Goal: Feedback & Contribution: Submit feedback/report problem

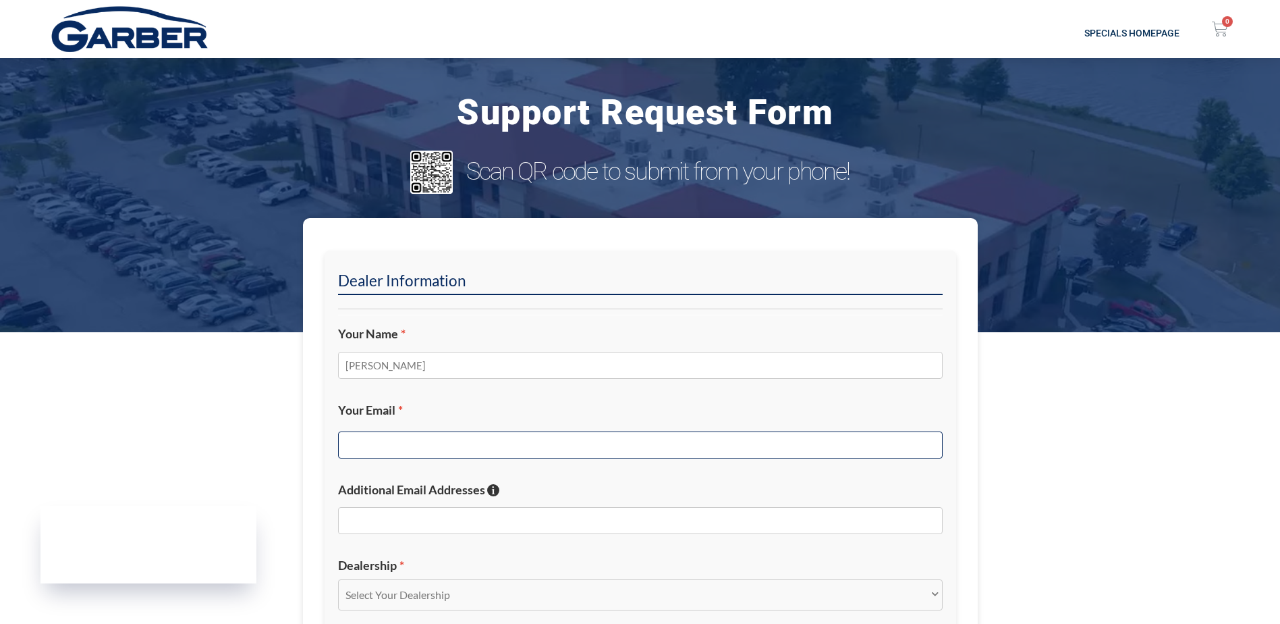
click at [429, 449] on input "Your Email *" at bounding box center [640, 444] width 605 height 27
type input "[EMAIL_ADDRESS][DOMAIN_NAME]"
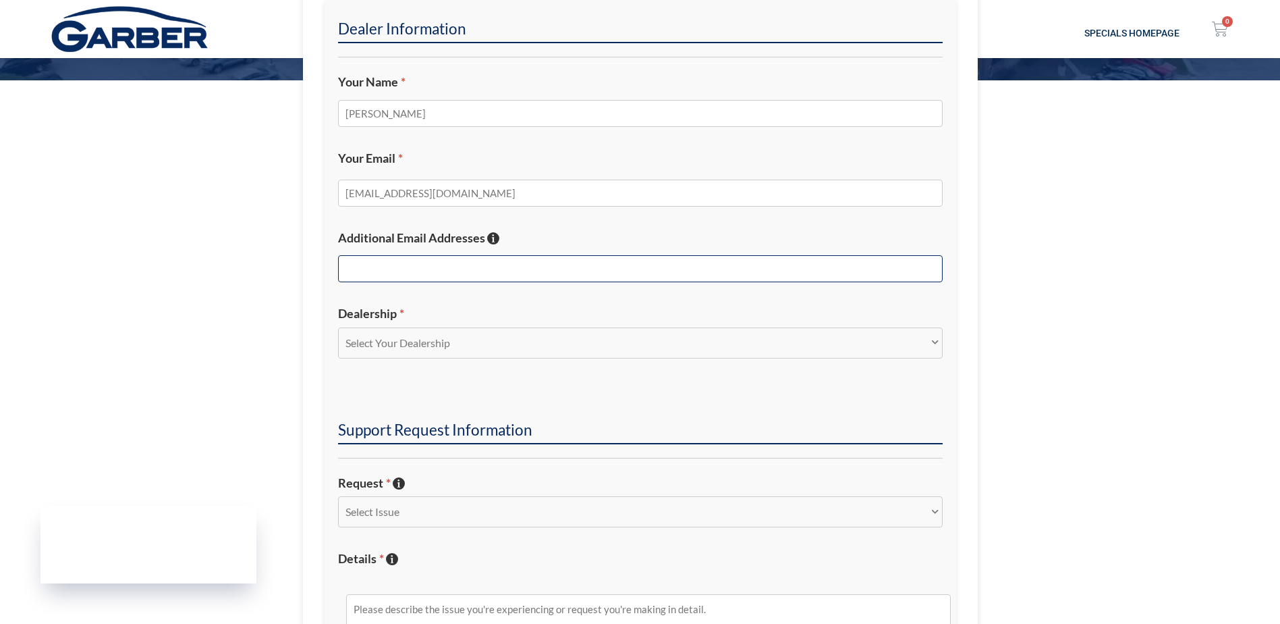
scroll to position [270, 0]
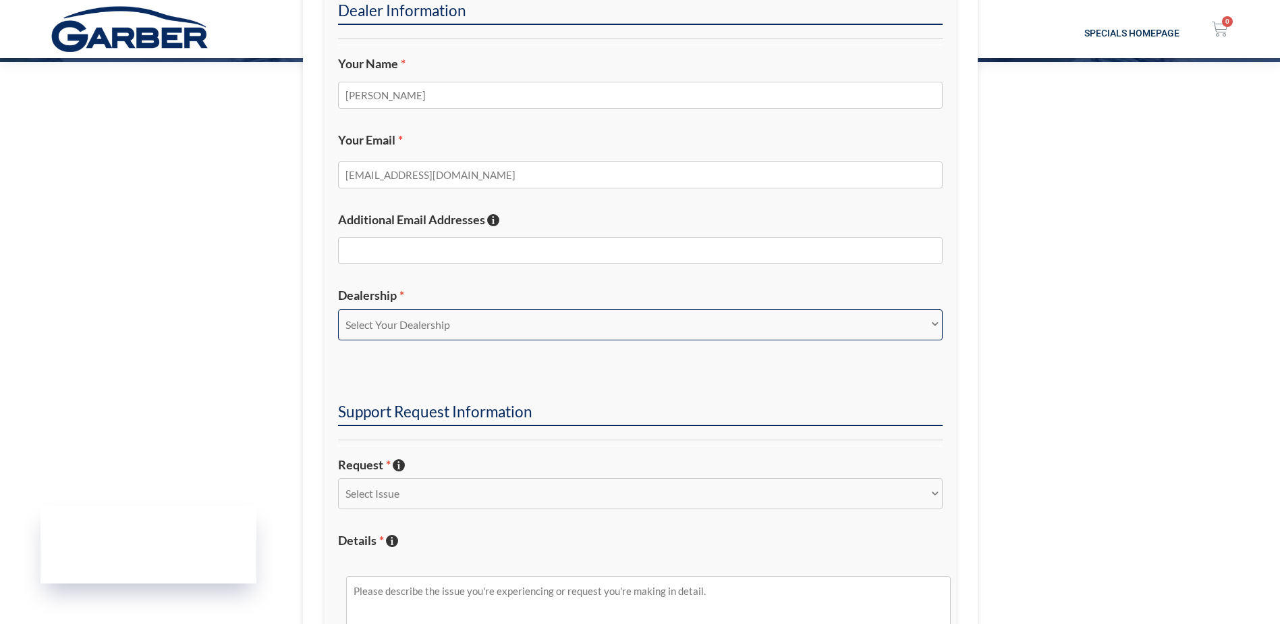
click at [364, 321] on select "Select Your Dealership Acura of Rochester Delray Buick GMC [PERSON_NAME] Automa…" at bounding box center [640, 324] width 605 height 31
select select "[PERSON_NAME][GEOGRAPHIC_DATA]"
click at [338, 309] on select "Select Your Dealership Acura of Rochester Delray Buick GMC [PERSON_NAME] Automa…" at bounding box center [640, 324] width 605 height 31
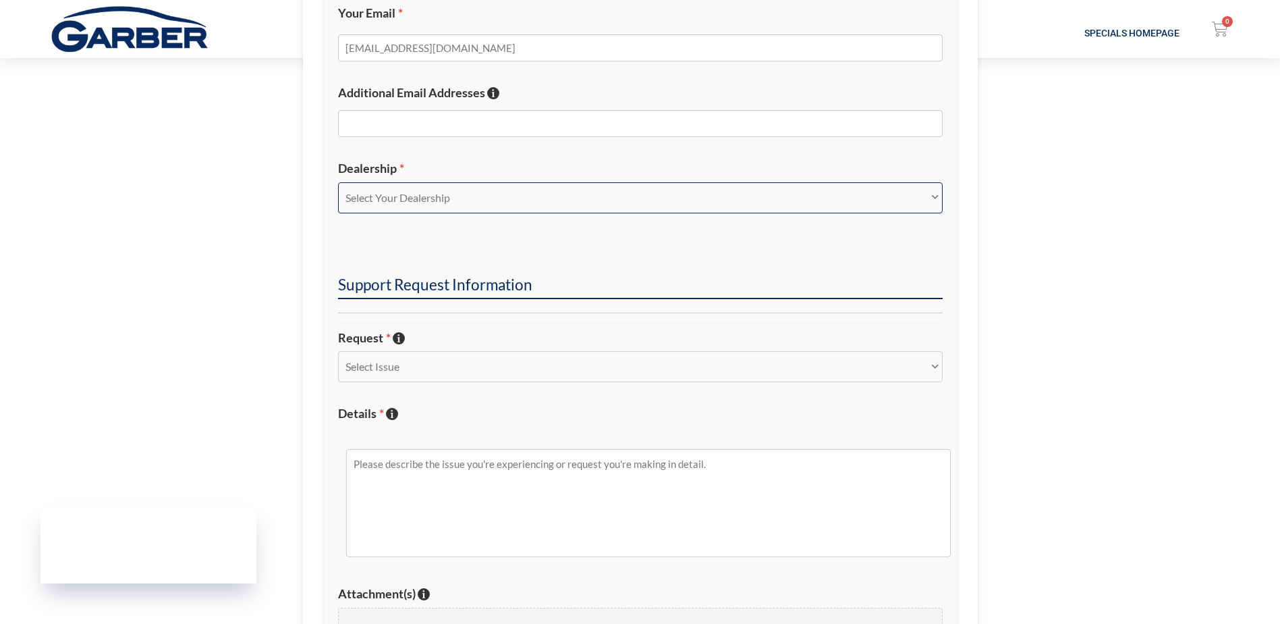
scroll to position [405, 0]
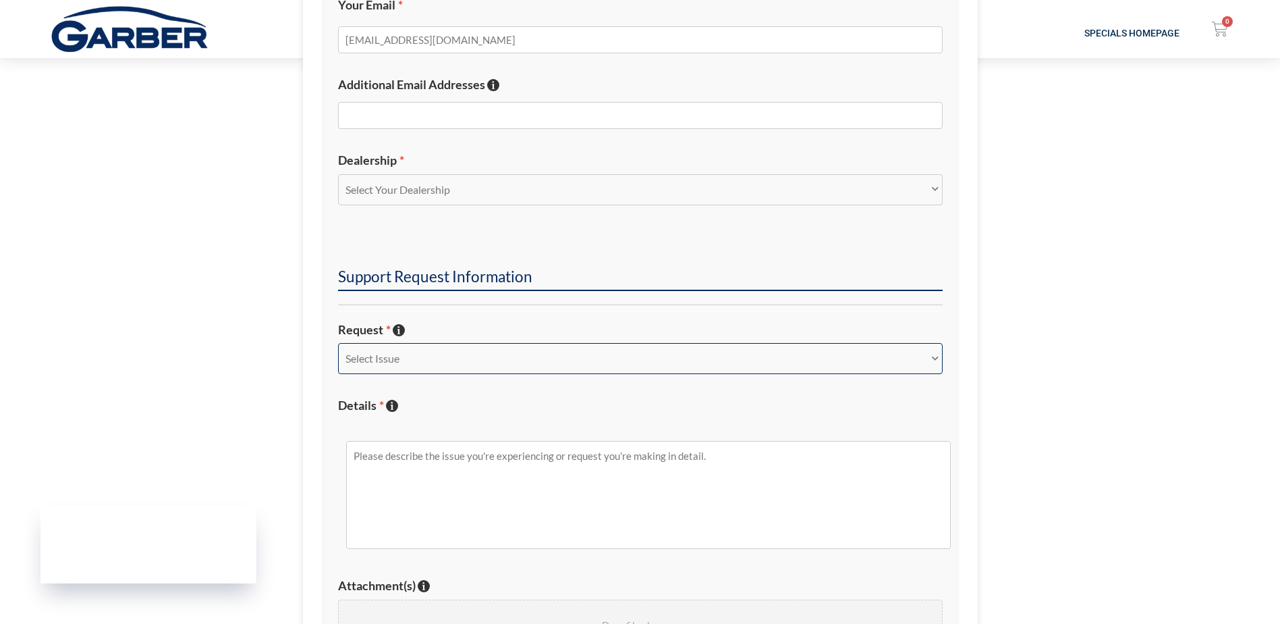
click at [370, 371] on select "Select Issue New Inquiry/Request Inventory Management Inventory Feed Website Fu…" at bounding box center [640, 358] width 605 height 31
select select "New Inquiry/Request"
click at [338, 343] on select "Select Issue New Inquiry/Request Inventory Management Inventory Feed Website Fu…" at bounding box center [640, 358] width 605 height 31
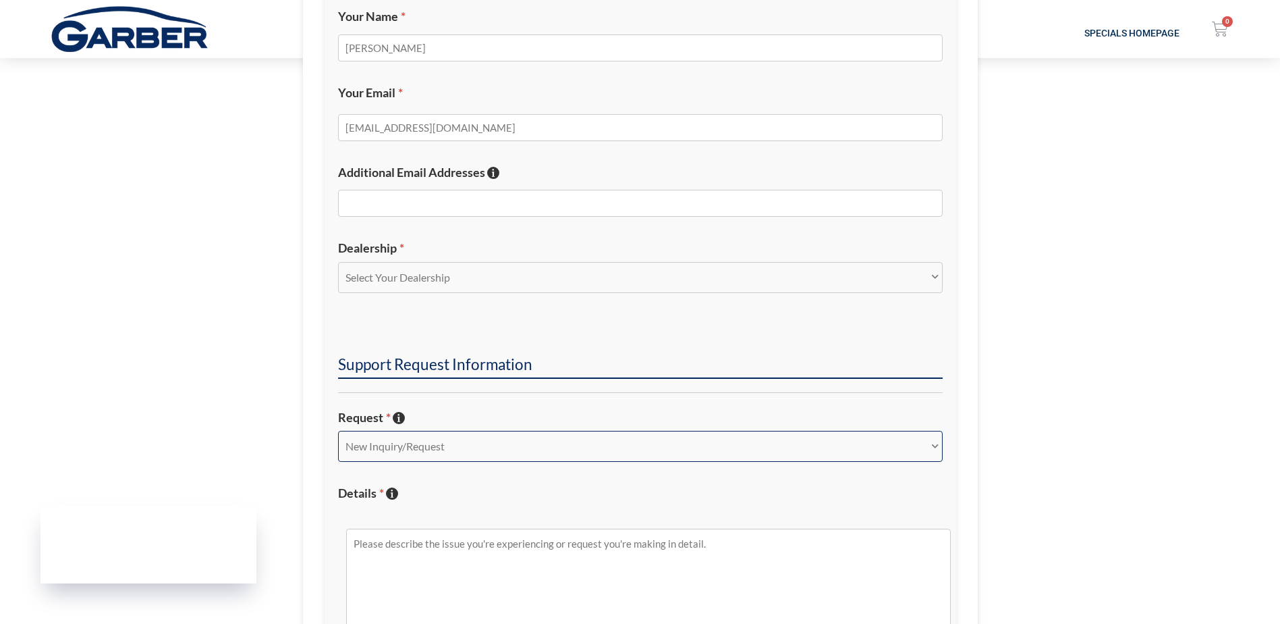
scroll to position [135, 0]
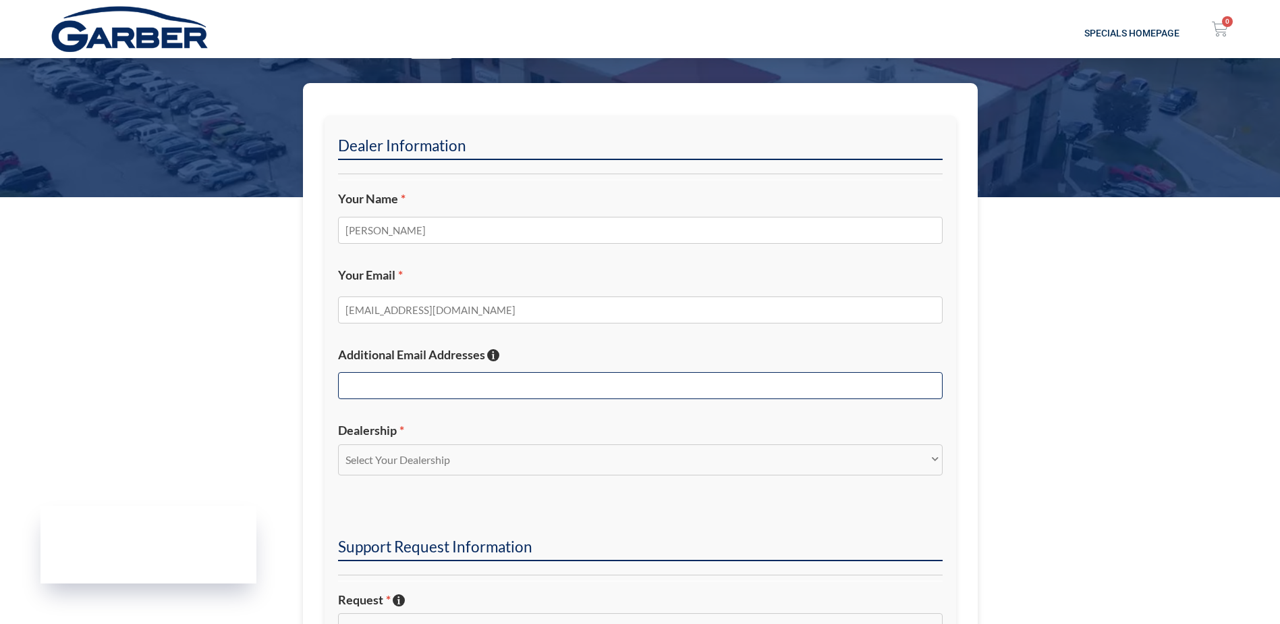
click at [372, 379] on input "Additional Email Addresses If you'd like additional email addresses to receive …" at bounding box center [640, 385] width 605 height 27
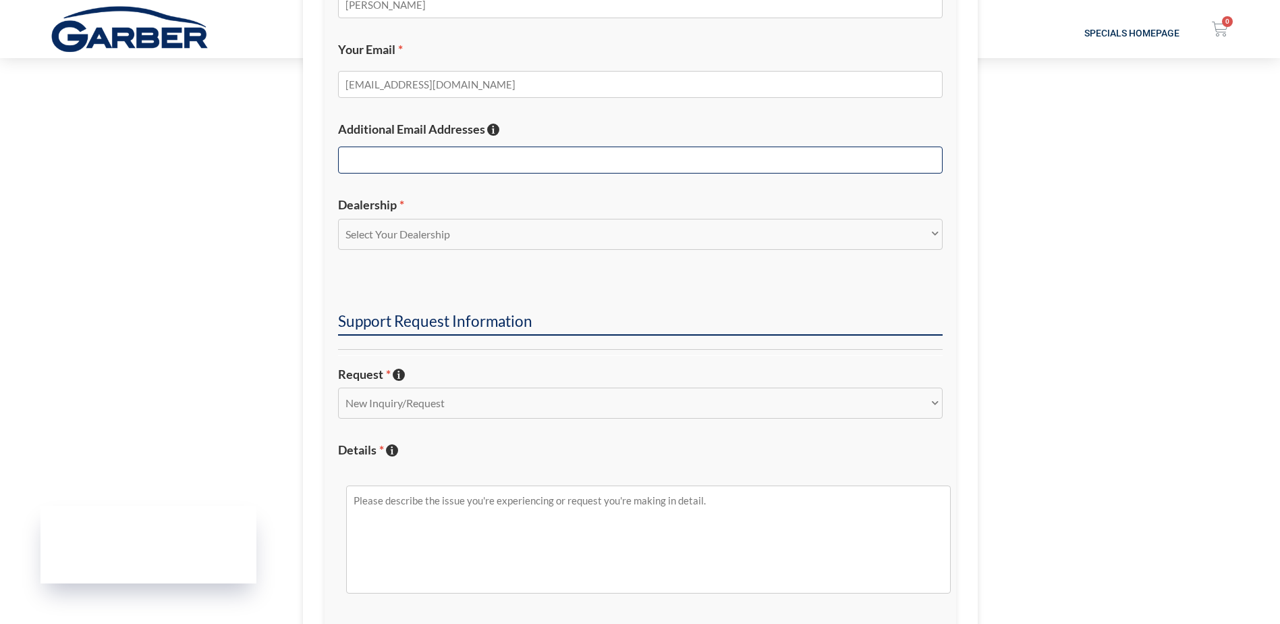
scroll to position [405, 0]
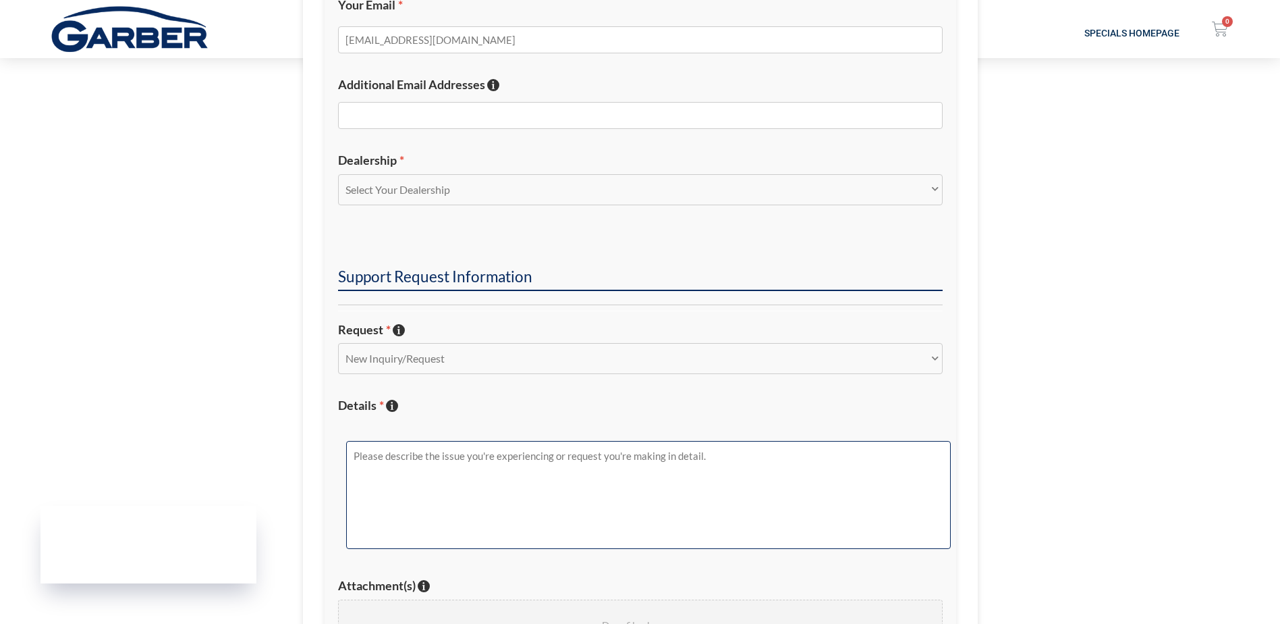
click at [445, 494] on textarea "Details * Describe the issue with specific details if possible!" at bounding box center [648, 495] width 605 height 108
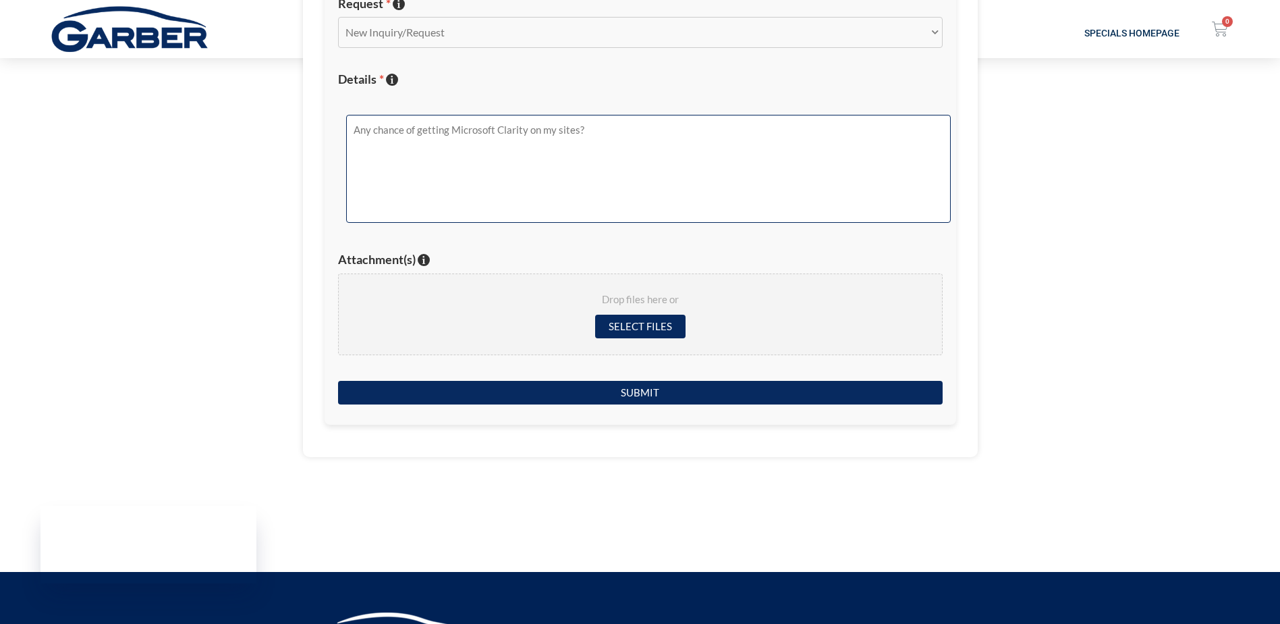
scroll to position [742, 0]
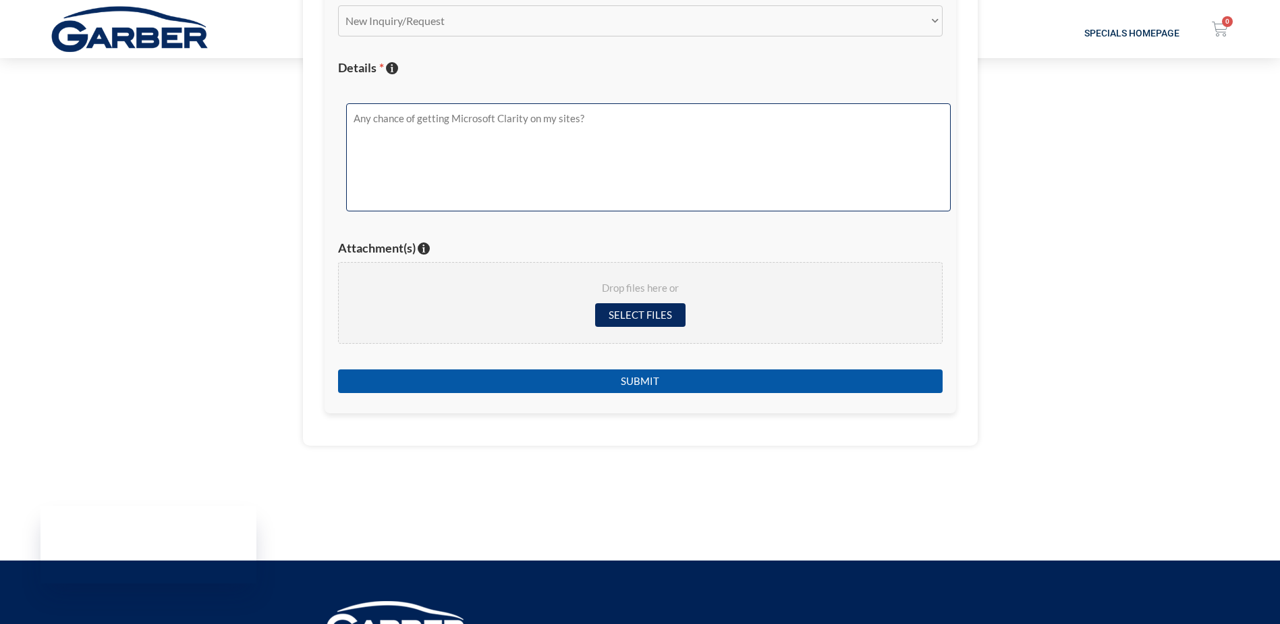
type textarea "Any chance of getting Microsoft Clarity on my sites?"
click at [563, 380] on input "Submit" at bounding box center [640, 381] width 605 height 24
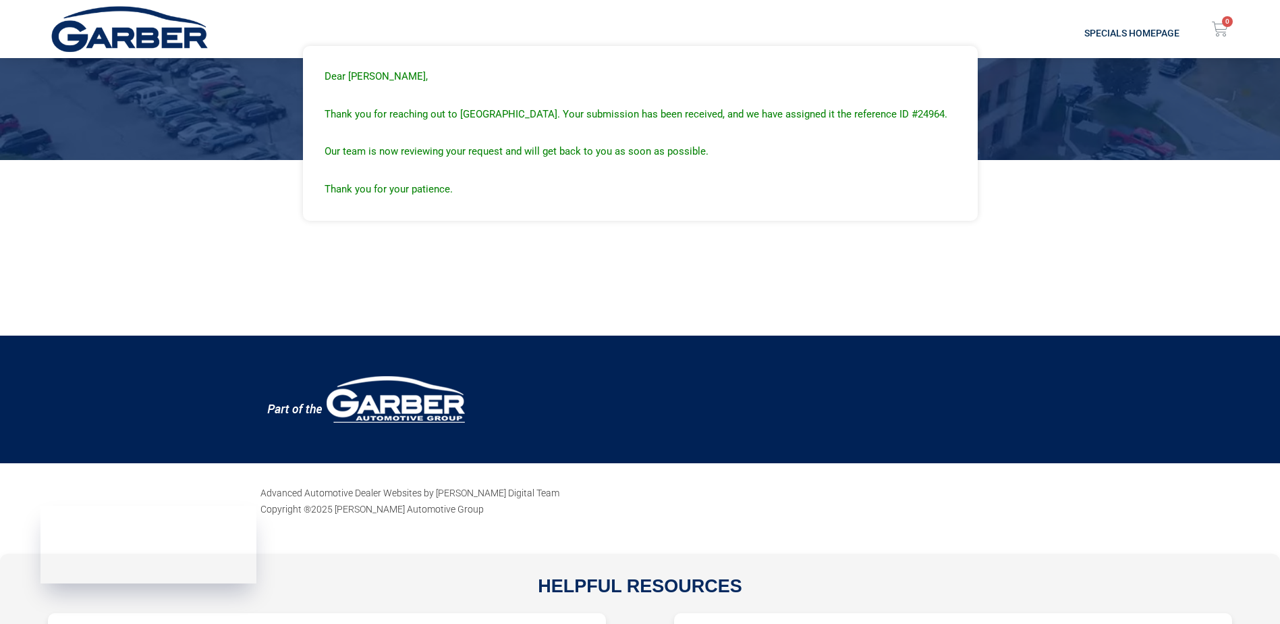
scroll to position [0, 0]
